Goal: Task Accomplishment & Management: Manage account settings

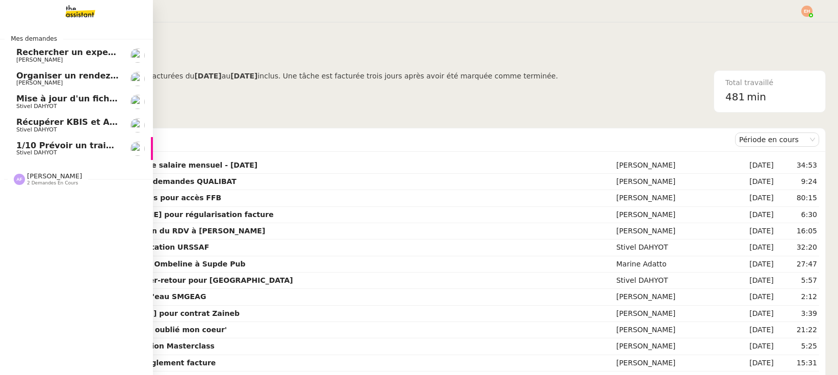
click at [60, 148] on span "1/10 Prévoir un train aller-retour pour [GEOGRAPHIC_DATA]" at bounding box center [153, 146] width 274 height 10
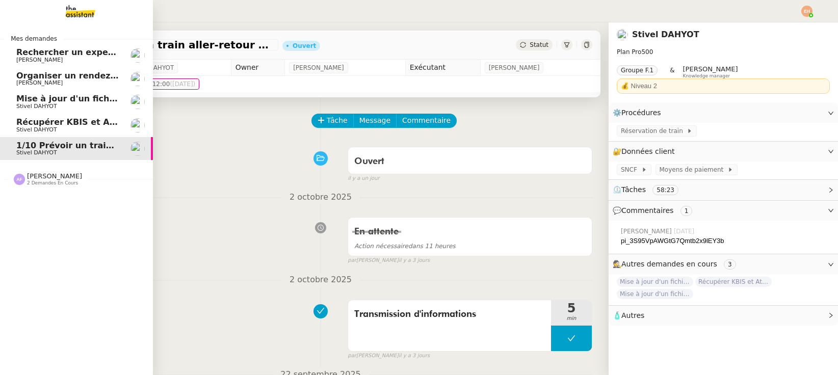
click at [59, 174] on span "[PERSON_NAME]" at bounding box center [54, 176] width 55 height 8
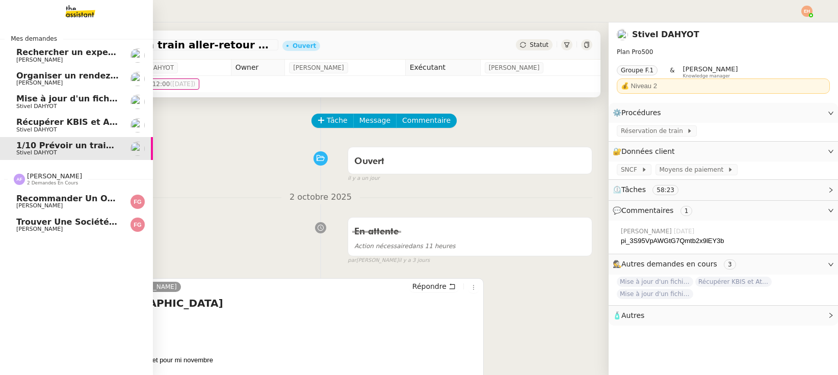
click at [63, 205] on span "[PERSON_NAME]" at bounding box center [67, 206] width 103 height 6
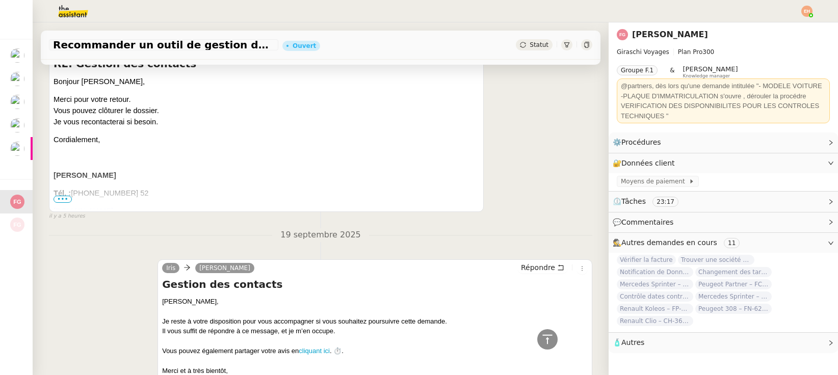
scroll to position [221, 0]
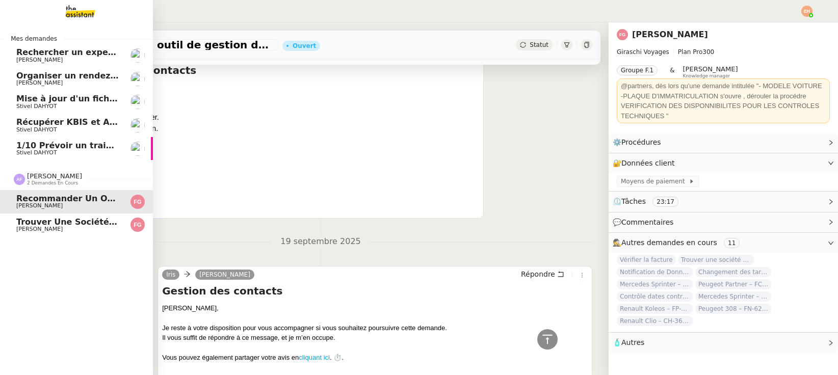
click at [48, 234] on link "Trouver une société pour démarches administratives [PERSON_NAME]" at bounding box center [76, 225] width 153 height 23
